Goal: Find specific page/section: Find specific page/section

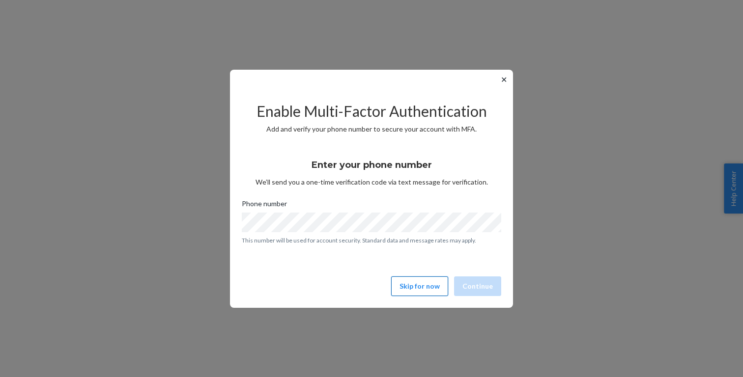
click at [417, 287] on button "Skip for now" at bounding box center [419, 286] width 57 height 20
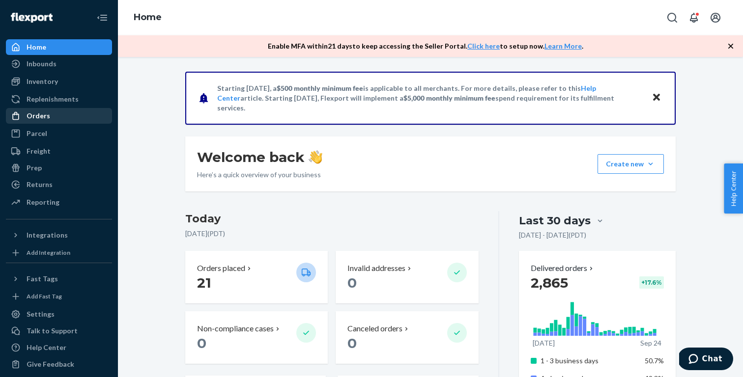
click at [62, 117] on div "Orders" at bounding box center [59, 116] width 104 height 14
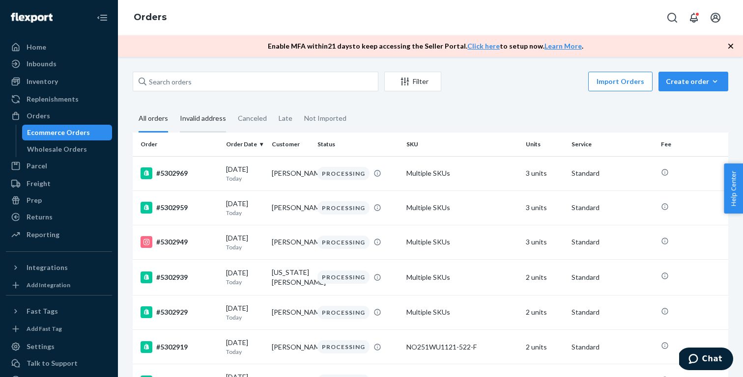
click at [191, 123] on div "Invalid address" at bounding box center [203, 119] width 46 height 27
click at [174, 106] on input "Invalid address" at bounding box center [174, 106] width 0 height 0
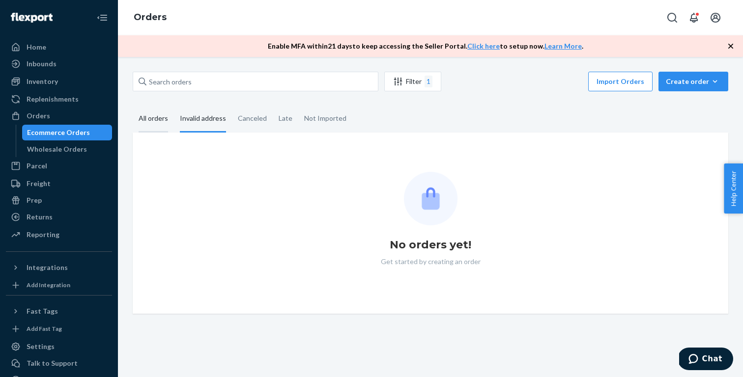
click at [133, 124] on div "All orders" at bounding box center [153, 119] width 41 height 27
click at [133, 106] on input "All orders" at bounding box center [133, 106] width 0 height 0
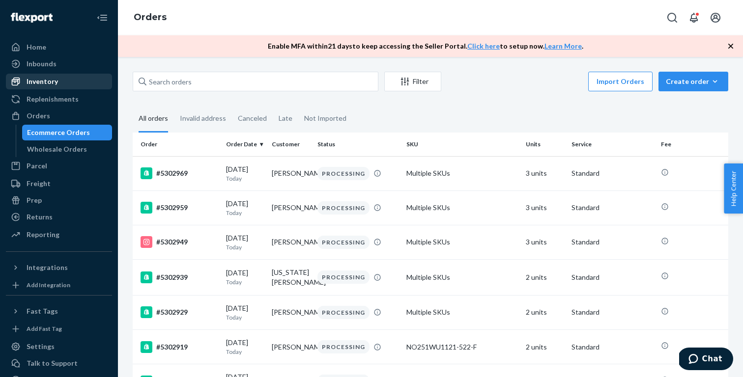
click at [56, 84] on div "Inventory" at bounding box center [42, 82] width 31 height 10
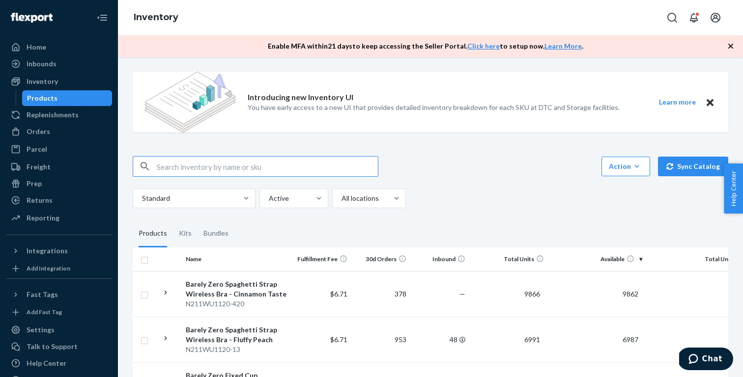
paste input "N212WA5403-273-M"
type input "N212WA5403-273-M"
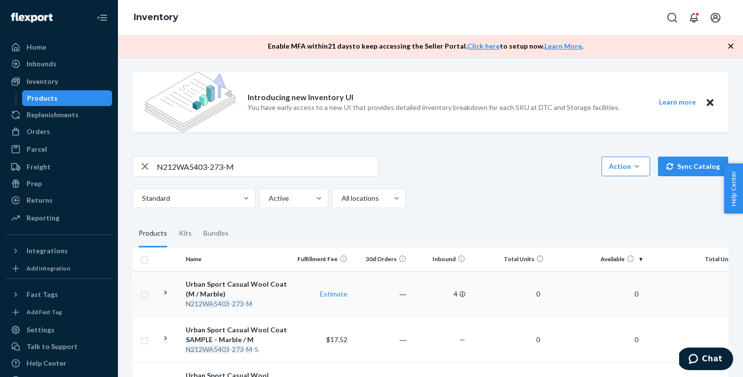
click at [284, 298] on div "Urban Sport Casual Wool Coat (M / Marble)" at bounding box center [237, 289] width 103 height 20
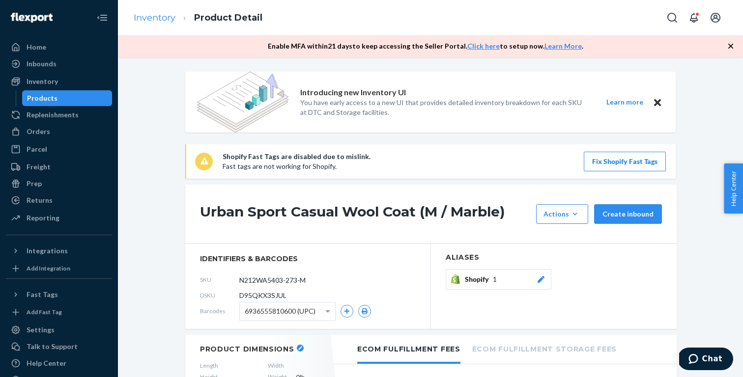
click at [158, 21] on link "Inventory" at bounding box center [155, 17] width 42 height 11
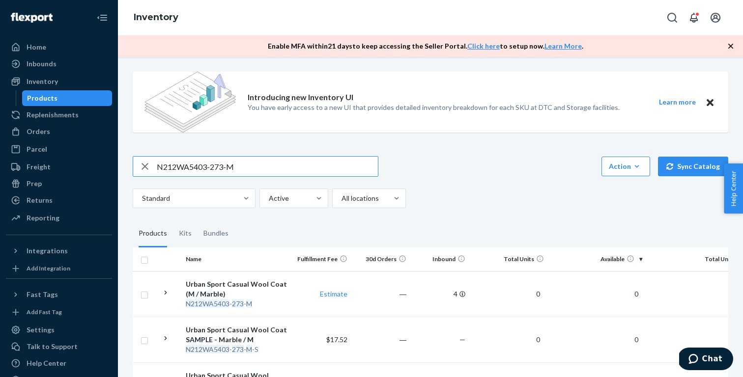
paste input "L2709-401-S"
type input "N212WL2709-401-S"
click at [248, 290] on div "Knitted Cozy Pants (S / Cinnamon)" at bounding box center [237, 289] width 103 height 20
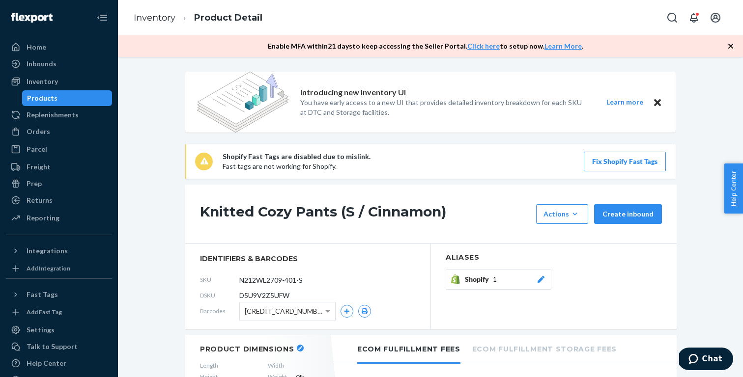
click at [166, 11] on ol "Inventory Product Detail" at bounding box center [198, 17] width 144 height 29
click at [165, 18] on link "Inventory" at bounding box center [155, 17] width 42 height 11
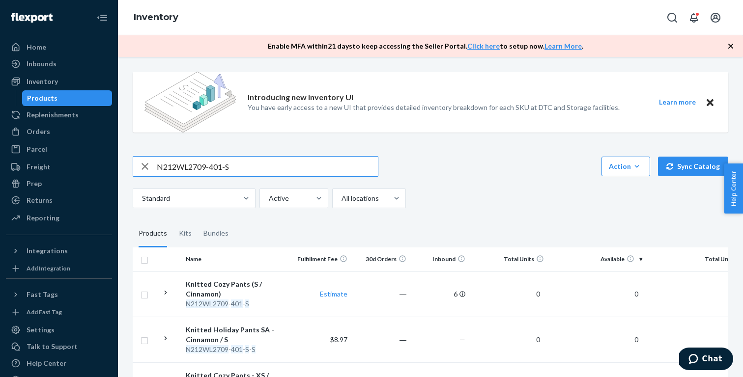
paste input "A242SA6502-623-F"
type input "NA242SA6502-623-F"
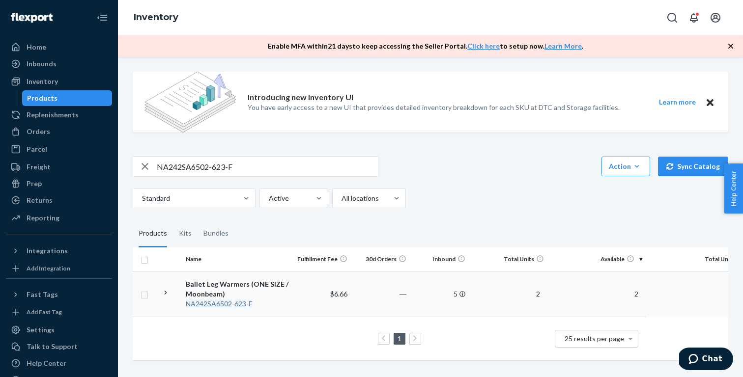
click at [261, 290] on div "Ballet Leg Warmers (ONE SIZE / Moonbeam)" at bounding box center [237, 289] width 103 height 20
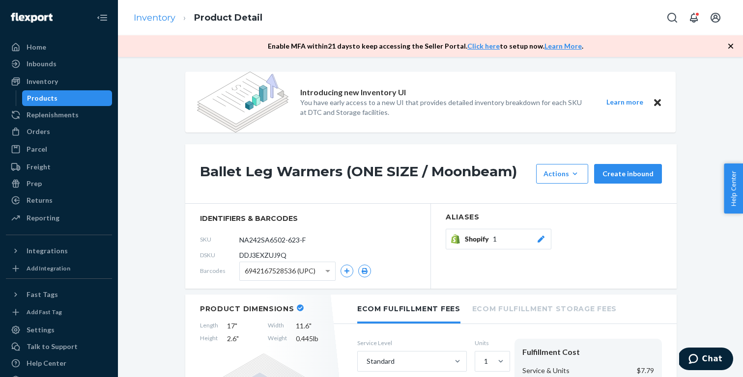
click at [167, 14] on link "Inventory" at bounding box center [155, 17] width 42 height 11
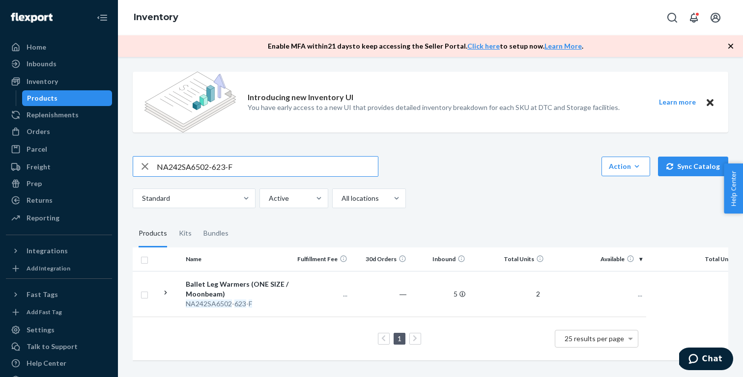
click at [262, 166] on input "NA242SA6502-623-F" at bounding box center [267, 167] width 221 height 20
type input "NO251WU1116-522-M"
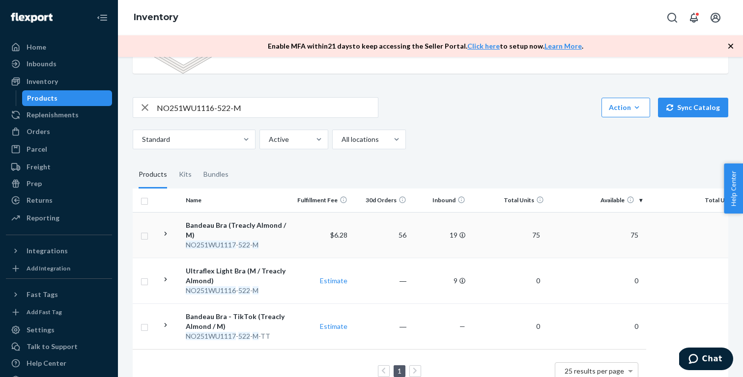
scroll to position [65, 0]
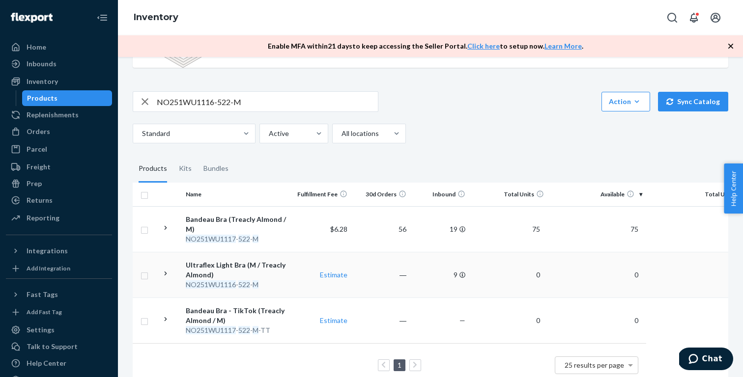
click at [266, 271] on div "Ultraflex Light Bra (M / Treacly Almond)" at bounding box center [237, 270] width 103 height 20
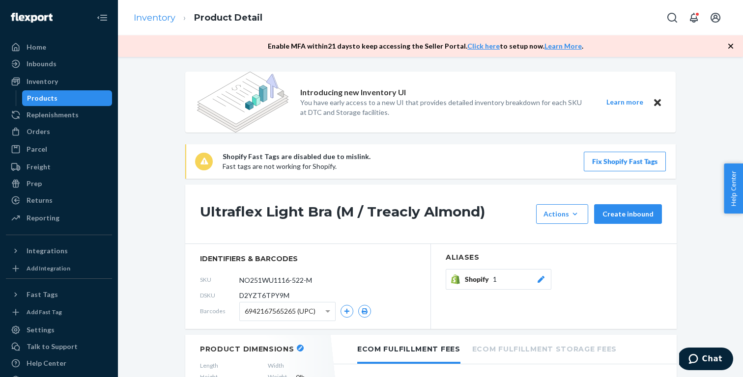
click at [155, 14] on link "Inventory" at bounding box center [155, 17] width 42 height 11
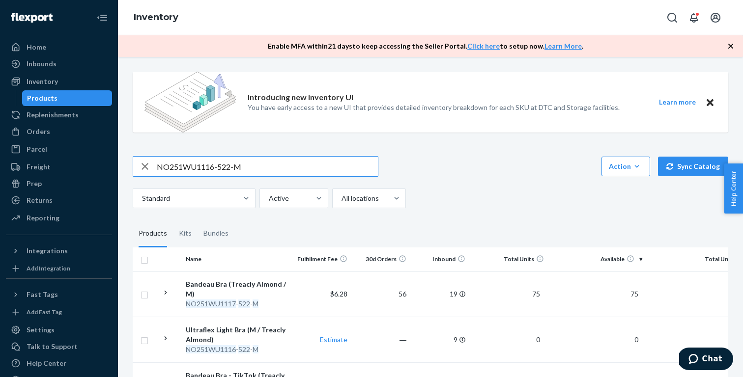
paste input "7-522-S"
type input "NO251WU1117-522-S"
click at [264, 287] on div "Bandeau Bra (Treacly Almond / S)" at bounding box center [237, 289] width 103 height 20
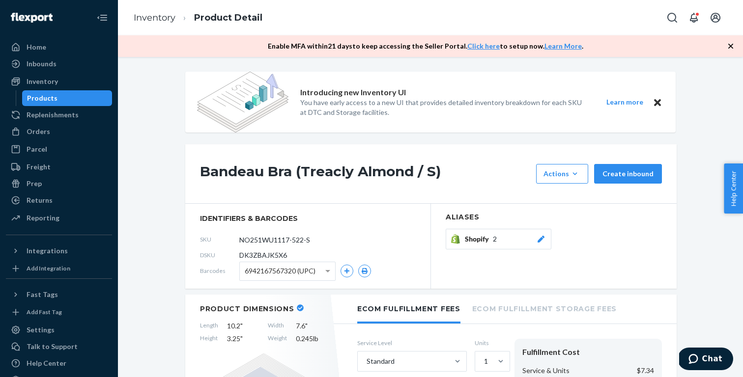
click at [502, 244] on div "Shopify 2" at bounding box center [505, 239] width 81 height 10
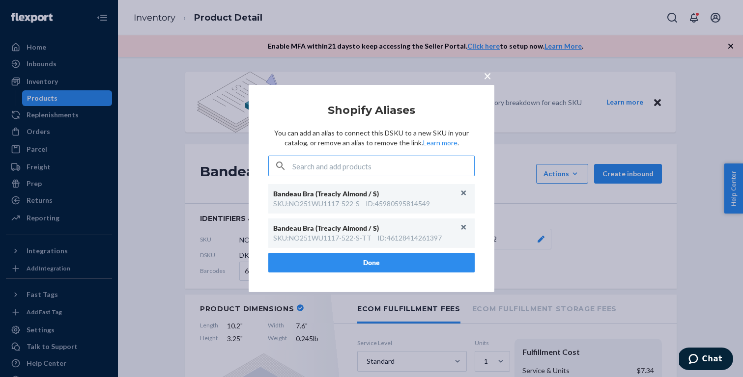
click at [486, 76] on span "×" at bounding box center [487, 75] width 8 height 17
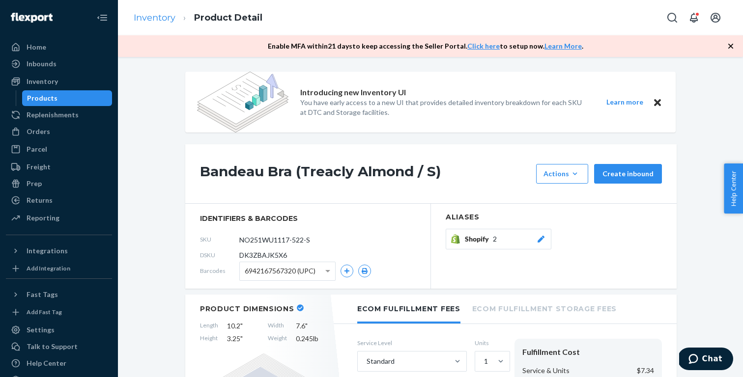
click at [152, 18] on link "Inventory" at bounding box center [155, 17] width 42 height 11
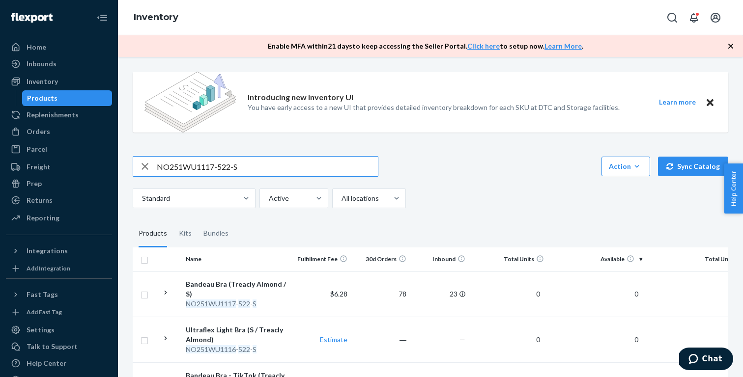
paste input "212WU1109-106-X"
type input "N212WU1109-106-XS"
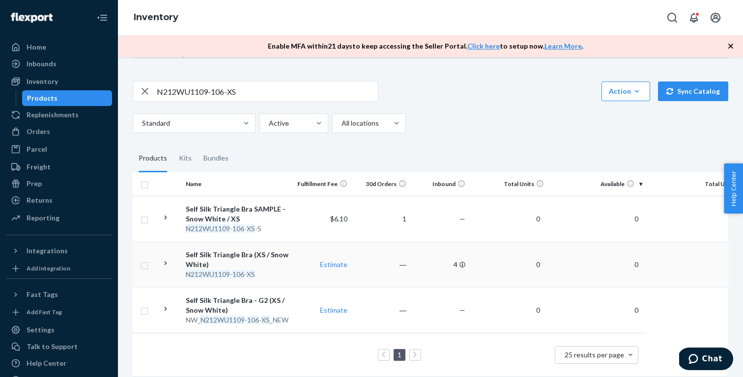
scroll to position [77, 0]
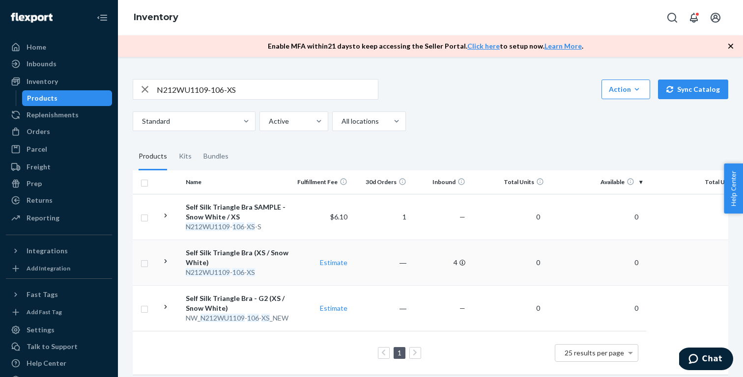
click at [279, 268] on div "N212WU1109 - 106 - XS" at bounding box center [237, 273] width 103 height 10
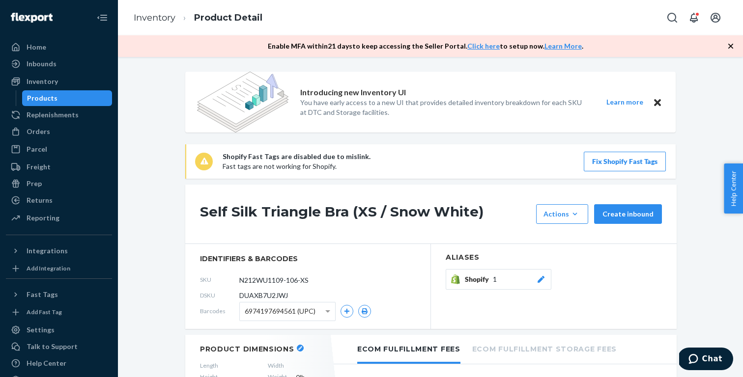
click at [520, 284] on button "Shopify 1" at bounding box center [498, 279] width 106 height 21
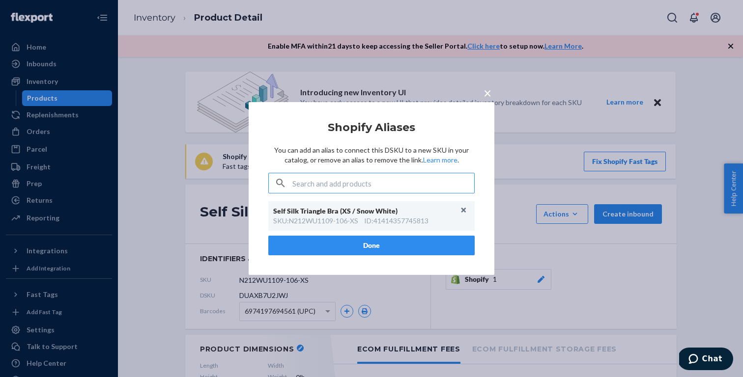
click at [454, 242] on button "Done" at bounding box center [371, 246] width 206 height 20
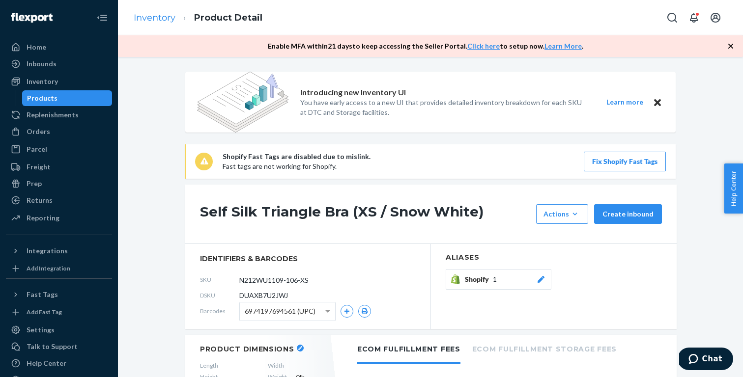
click at [150, 16] on link "Inventory" at bounding box center [155, 17] width 42 height 11
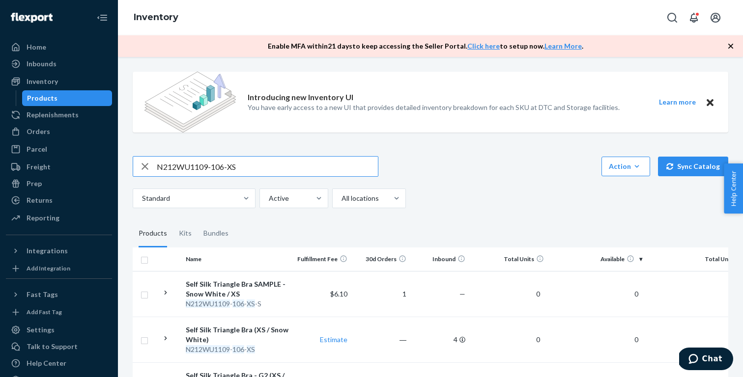
paste input "text"
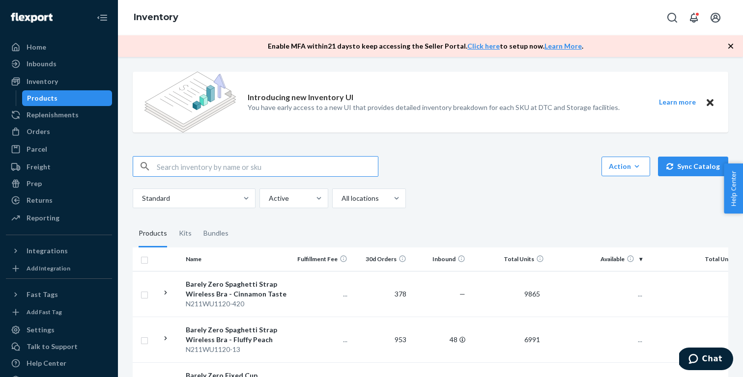
click at [266, 161] on input "text" at bounding box center [267, 167] width 221 height 20
paste input "NA222SA6102-296-F"
type input "NA222SA6102-296-F"
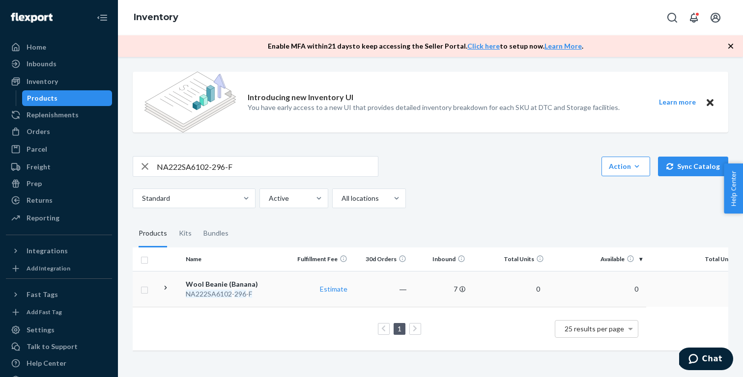
click at [226, 283] on div "Wool Beanie (Banana)" at bounding box center [237, 284] width 103 height 10
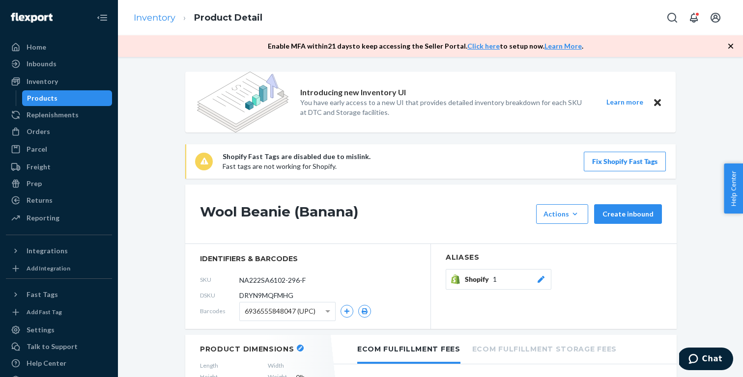
click at [161, 18] on link "Inventory" at bounding box center [155, 17] width 42 height 11
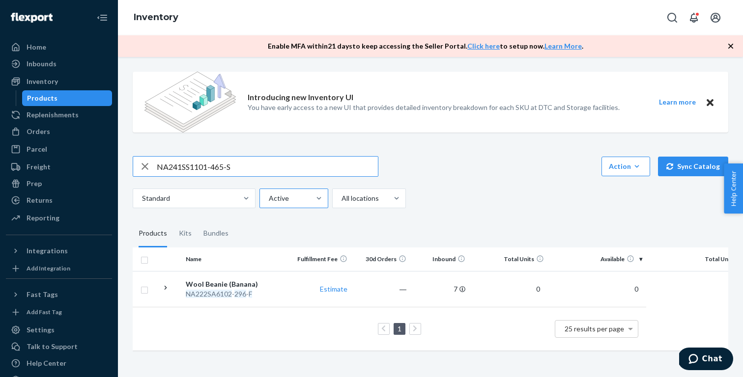
paste input "31SS1107-959-S1"
type input "NA231SS1107-959-S1"
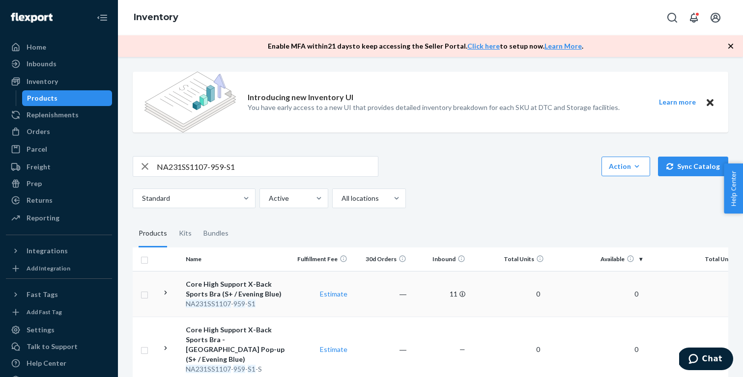
click at [272, 281] on div "Core High Support X-Back Sports Bra (S+ / Evening Blue)" at bounding box center [237, 289] width 103 height 20
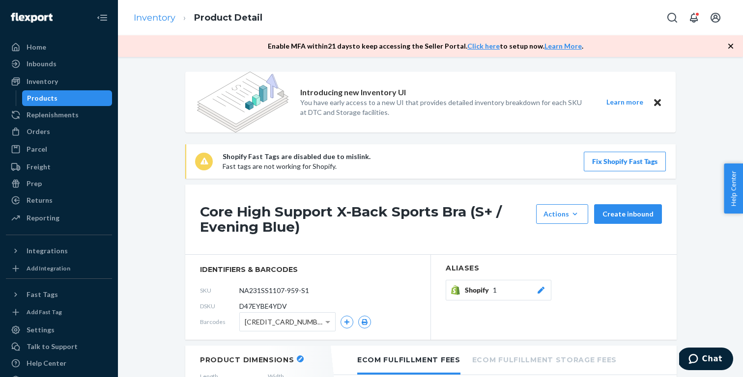
click at [161, 20] on link "Inventory" at bounding box center [155, 17] width 42 height 11
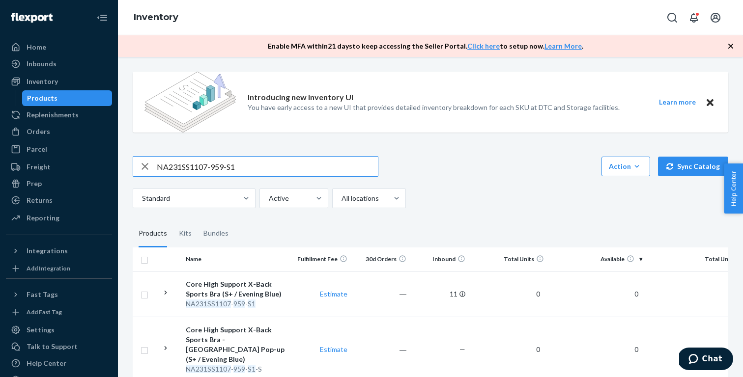
paste input "41SS1101-465-S"
type input "NA241SS1101-465-S"
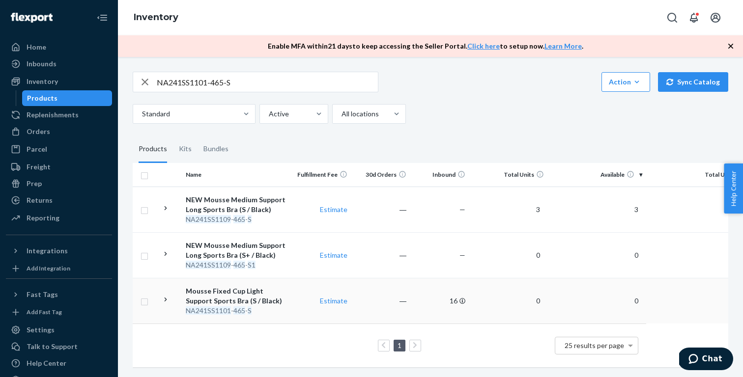
scroll to position [84, 0]
click at [263, 294] on div "Mousse Fixed Cup Light Support Sports Bra (S / Black)" at bounding box center [237, 296] width 103 height 20
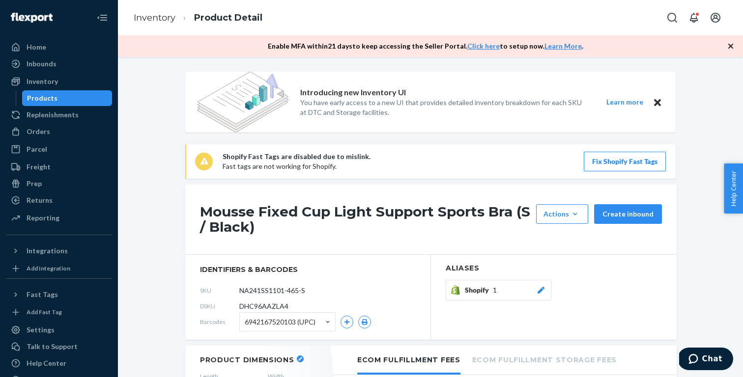
click at [501, 292] on div "Shopify 1" at bounding box center [505, 290] width 81 height 10
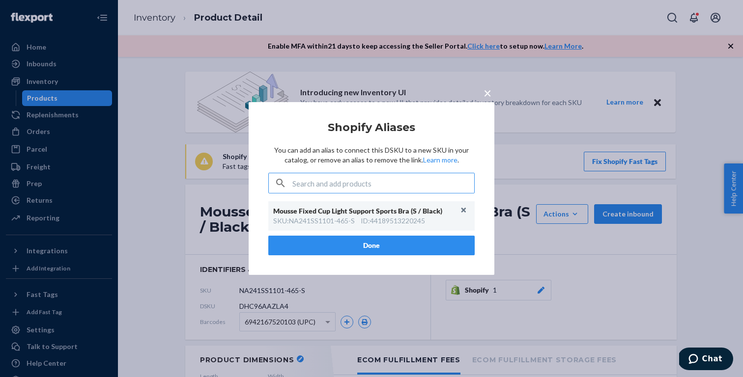
click at [433, 245] on button "Done" at bounding box center [371, 246] width 206 height 20
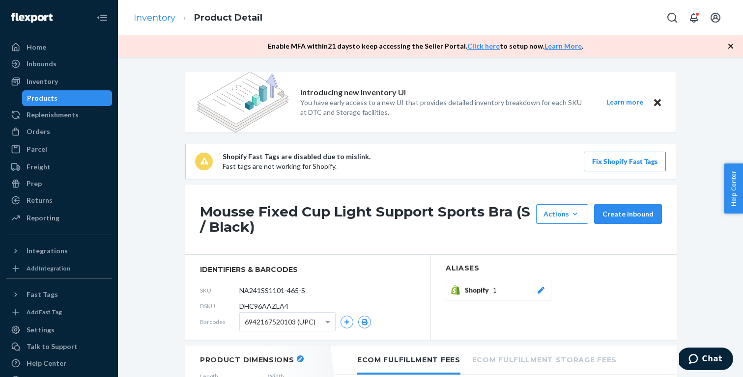
click at [165, 19] on link "Inventory" at bounding box center [155, 17] width 42 height 11
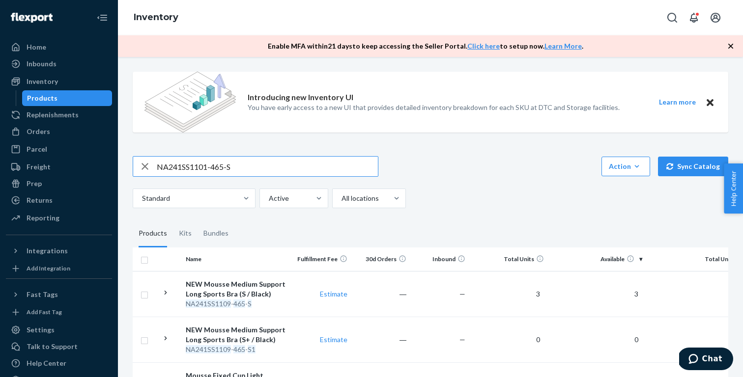
paste input "O251WF3109-113-M"
type input "NO251WF3109-113-M"
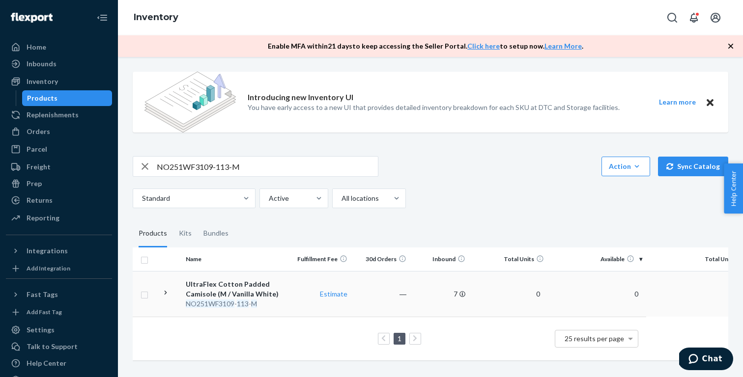
click at [258, 290] on div "UltraFlex Cotton Padded Camisole (M / Vanilla White)" at bounding box center [237, 289] width 103 height 20
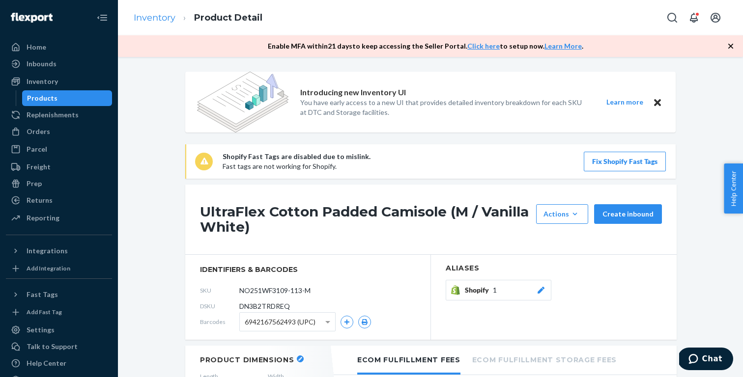
click at [160, 23] on link "Inventory" at bounding box center [155, 17] width 42 height 11
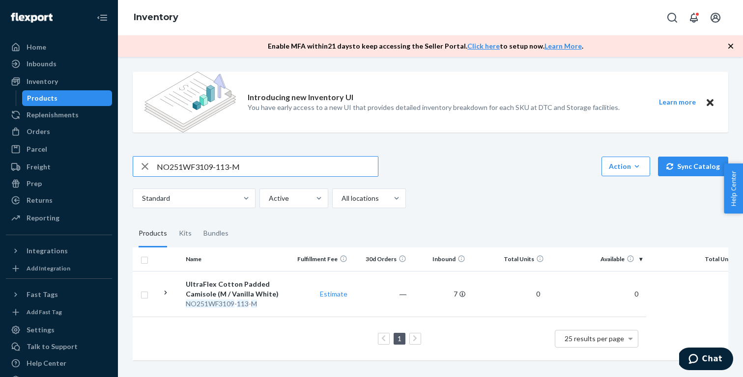
paste input "XS"
type input "NO251WF3109-113-XS"
click at [258, 291] on div "UltraFlex Cotton Padded Camisole (XS / Vanilla White)" at bounding box center [237, 289] width 103 height 20
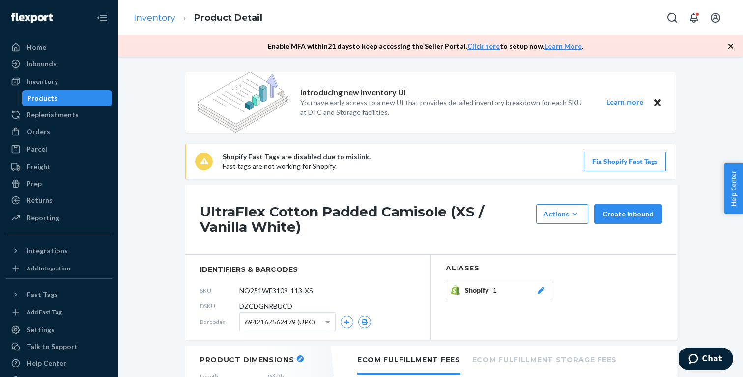
click at [162, 16] on link "Inventory" at bounding box center [155, 17] width 42 height 11
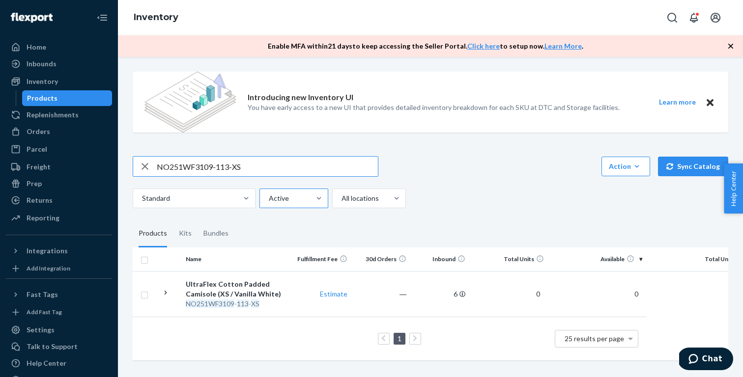
paste input "465-M"
type input "NO251WF3109-465-M"
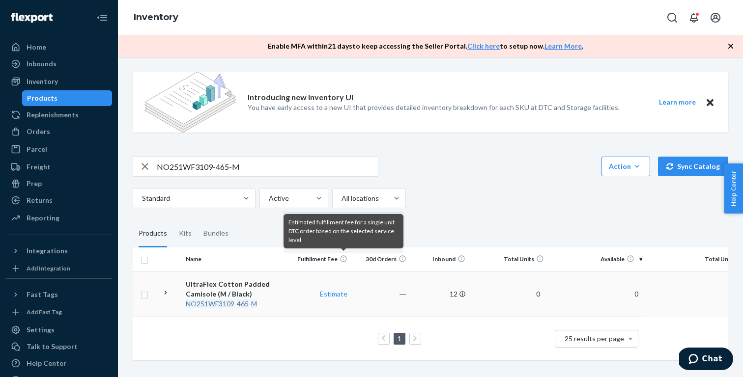
click at [251, 286] on div "UltraFlex Cotton Padded Camisole (M / Black)" at bounding box center [237, 289] width 103 height 20
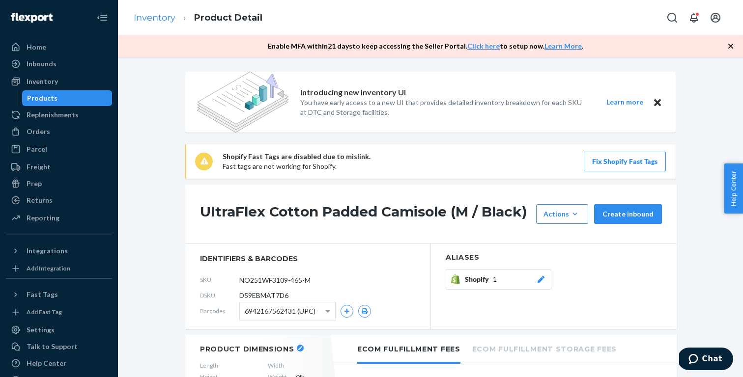
click at [154, 16] on link "Inventory" at bounding box center [155, 17] width 42 height 11
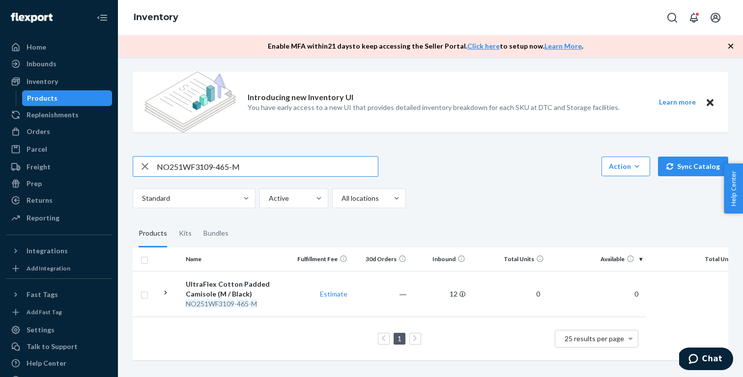
paste input "U1114-651"
type input "NO251WU1114-651-M"
click at [248, 292] on div "UltraFlex Cotton Triangle Cup Bra (M / Light Floral)" at bounding box center [237, 289] width 103 height 20
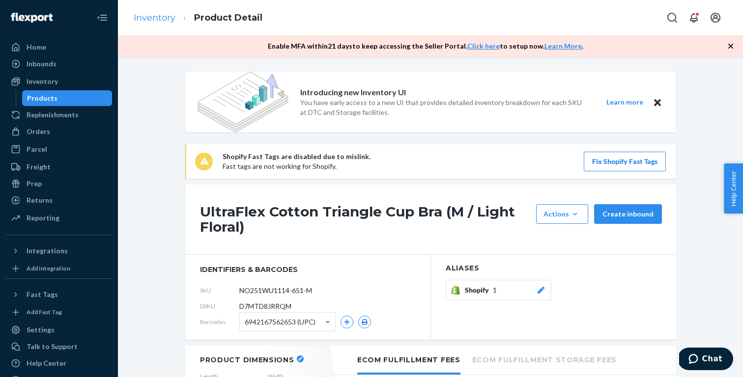
click at [161, 17] on link "Inventory" at bounding box center [155, 17] width 42 height 11
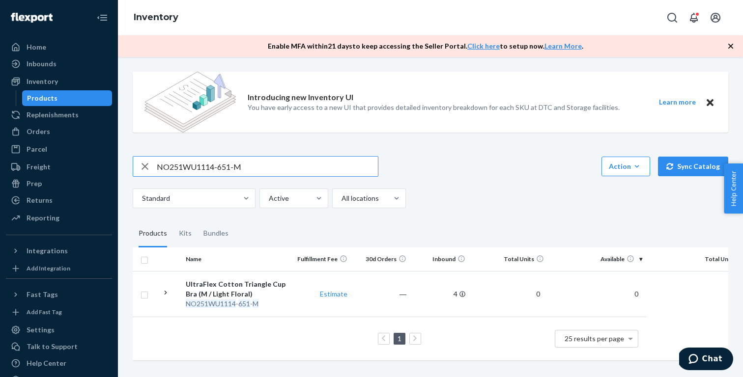
paste input "W221WU1165-726-34B"
type input "NW221WU1165-726-34B"
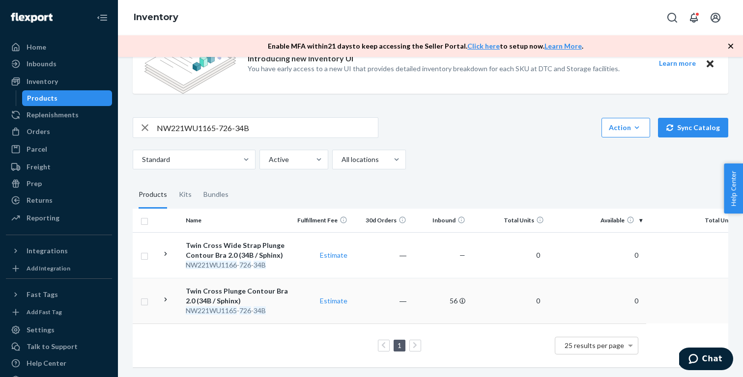
scroll to position [39, 0]
click at [268, 298] on div "Twin Cross Plunge Contour Bra 2.0 (34B / Sphinx)" at bounding box center [237, 296] width 103 height 20
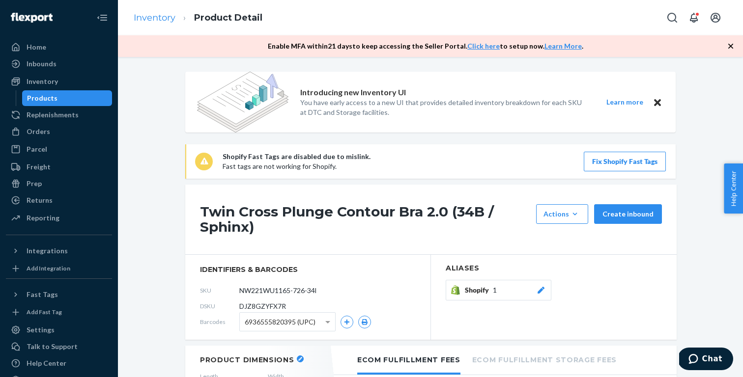
click at [155, 19] on link "Inventory" at bounding box center [155, 17] width 42 height 11
